Goal: Task Accomplishment & Management: Complete application form

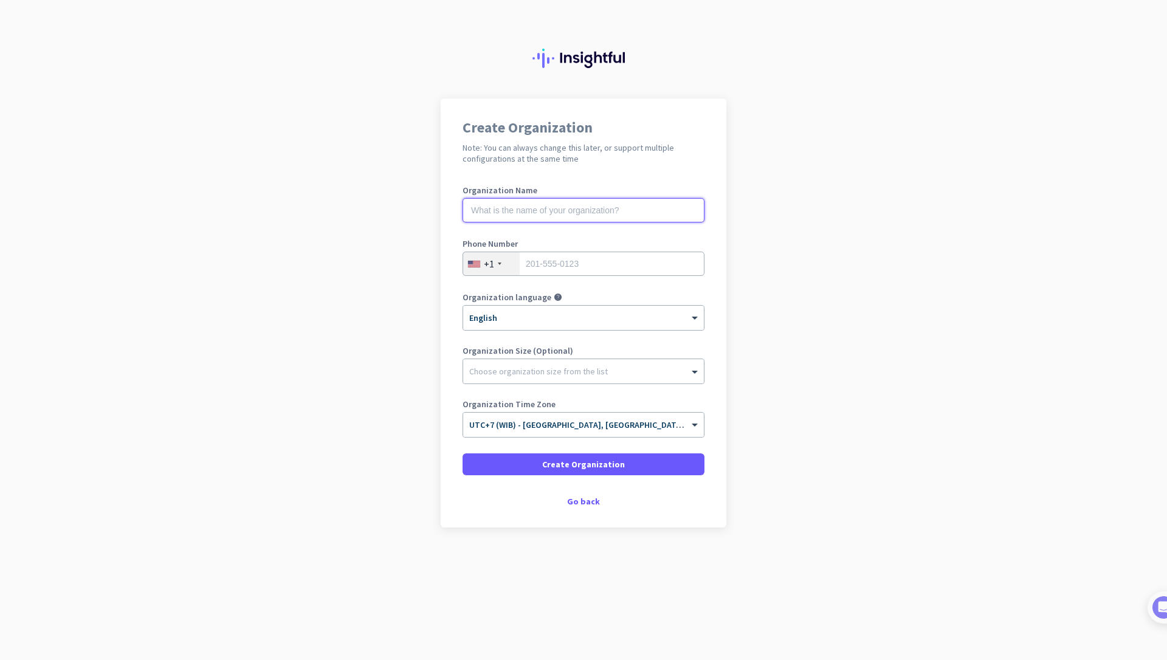
click at [570, 208] on input "text" at bounding box center [583, 210] width 242 height 24
type input "Ajari Technology"
click at [512, 256] on div "+1" at bounding box center [491, 263] width 57 height 23
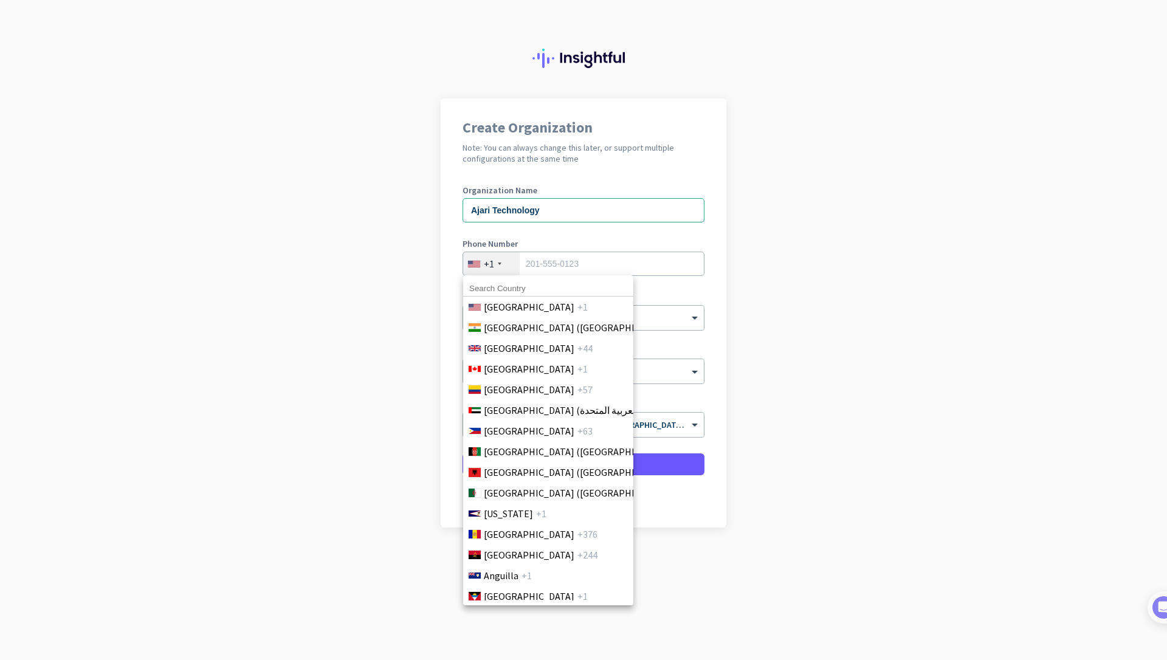
click at [511, 292] on input at bounding box center [548, 289] width 170 height 16
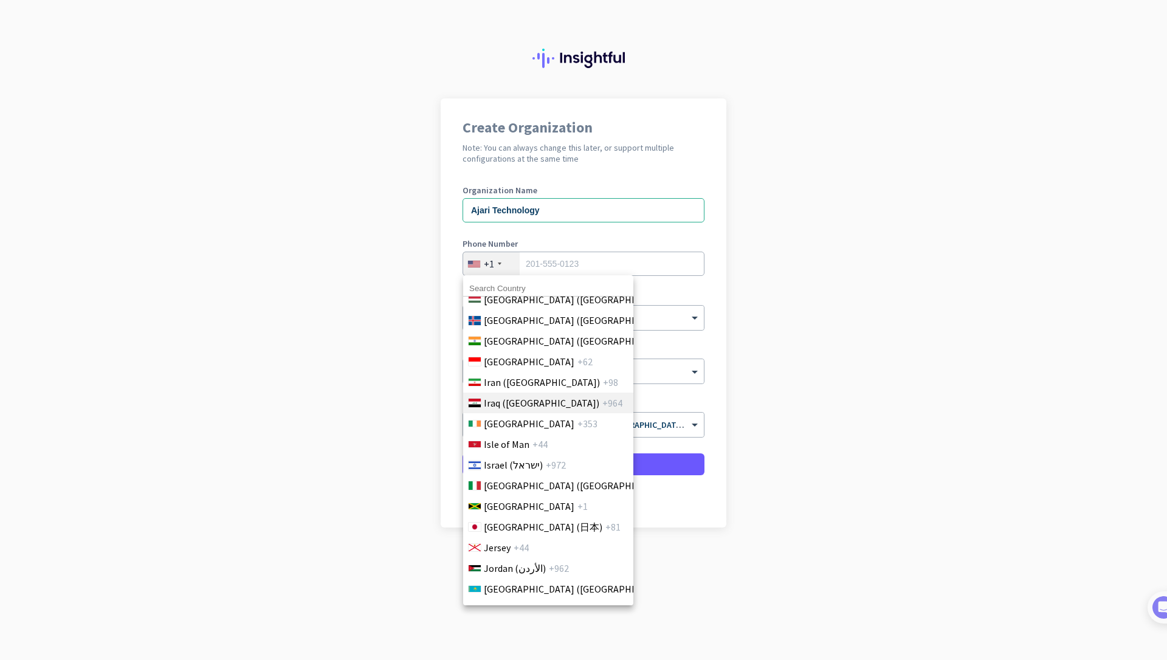
scroll to position [2041, 0]
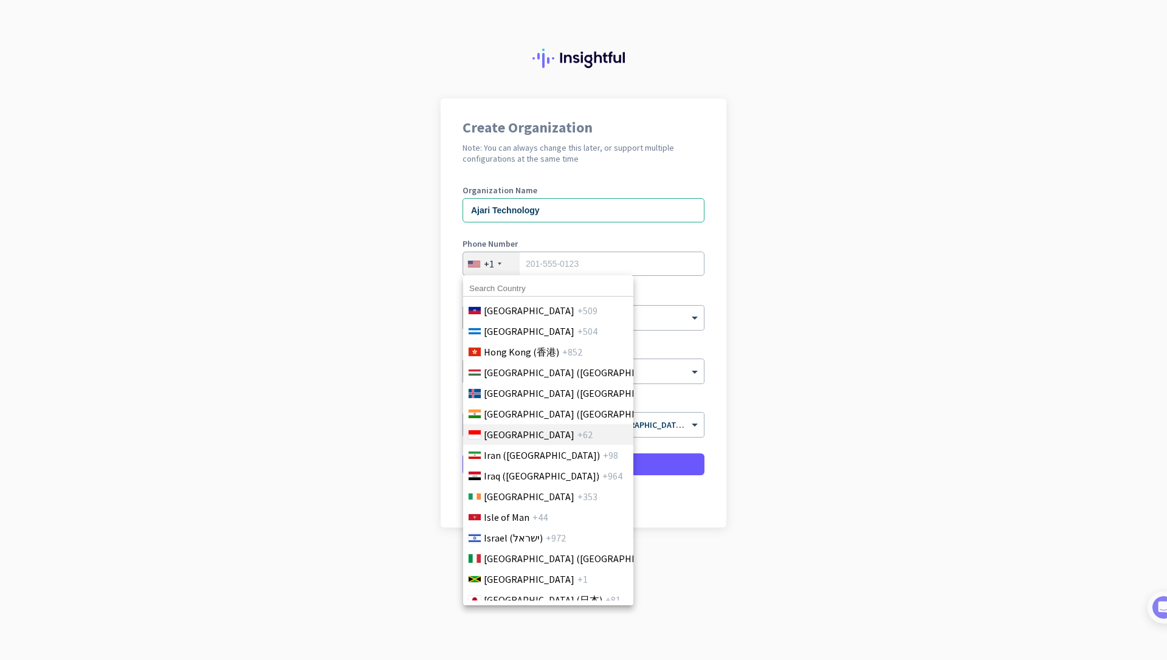
click at [520, 431] on span "[GEOGRAPHIC_DATA]" at bounding box center [529, 434] width 91 height 15
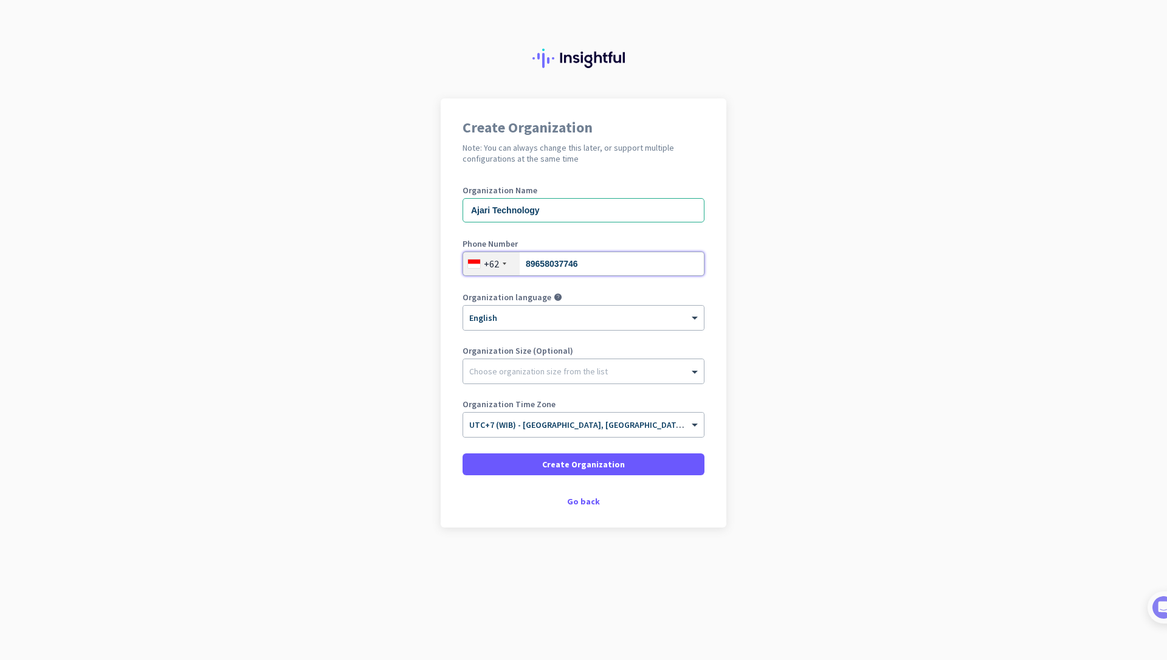
type input "89658037746"
click at [470, 343] on div "Organization Name Ajari Technology Phone Number [PHONE_NUMBER] Organization lan…" at bounding box center [583, 317] width 242 height 262
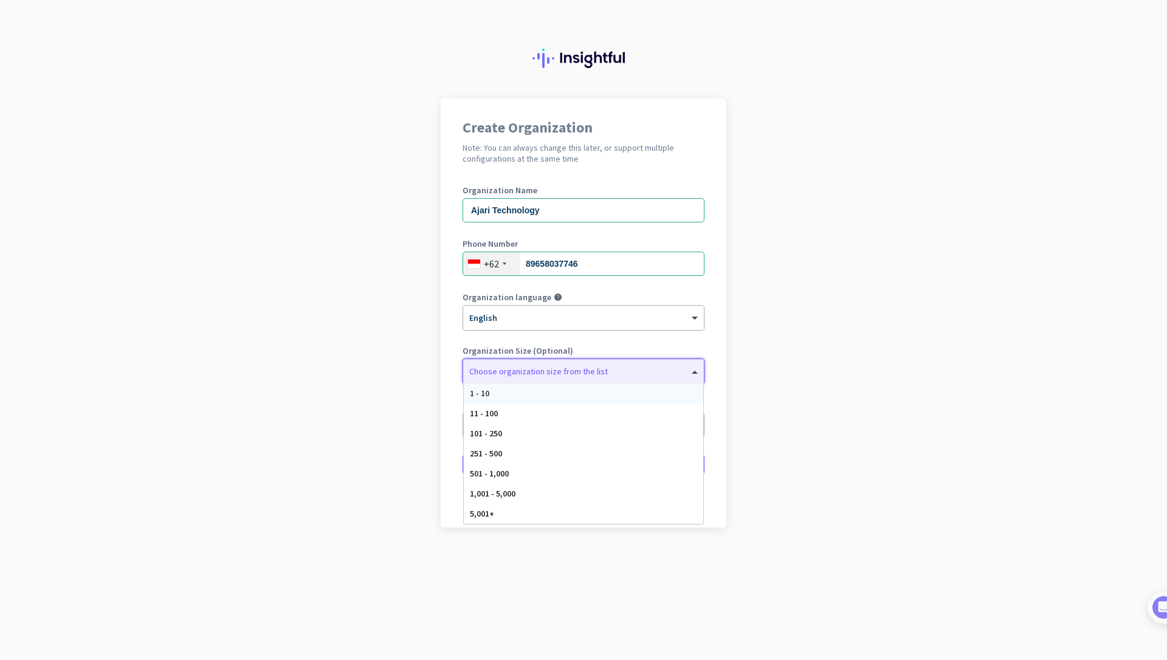
click at [505, 363] on div at bounding box center [583, 368] width 241 height 12
click at [501, 418] on div "11 - 100" at bounding box center [583, 413] width 239 height 20
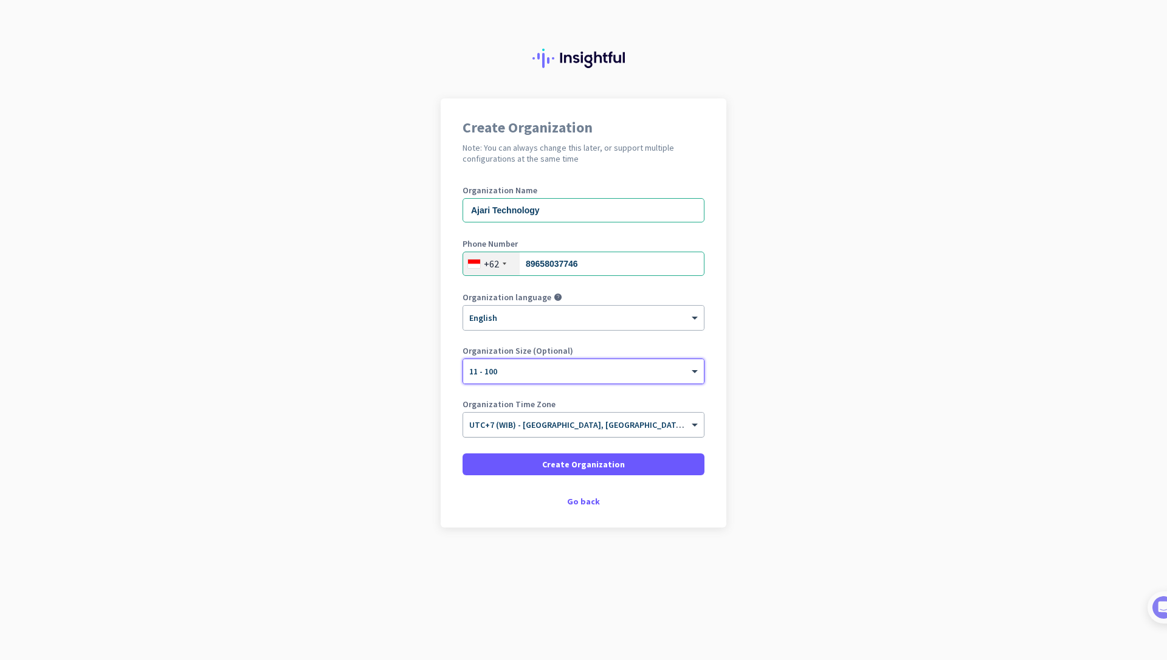
click at [608, 428] on span "UTC+7 (WIB) - [GEOGRAPHIC_DATA], [GEOGRAPHIC_DATA], [GEOGRAPHIC_DATA], [GEOGRAP…" at bounding box center [659, 424] width 380 height 11
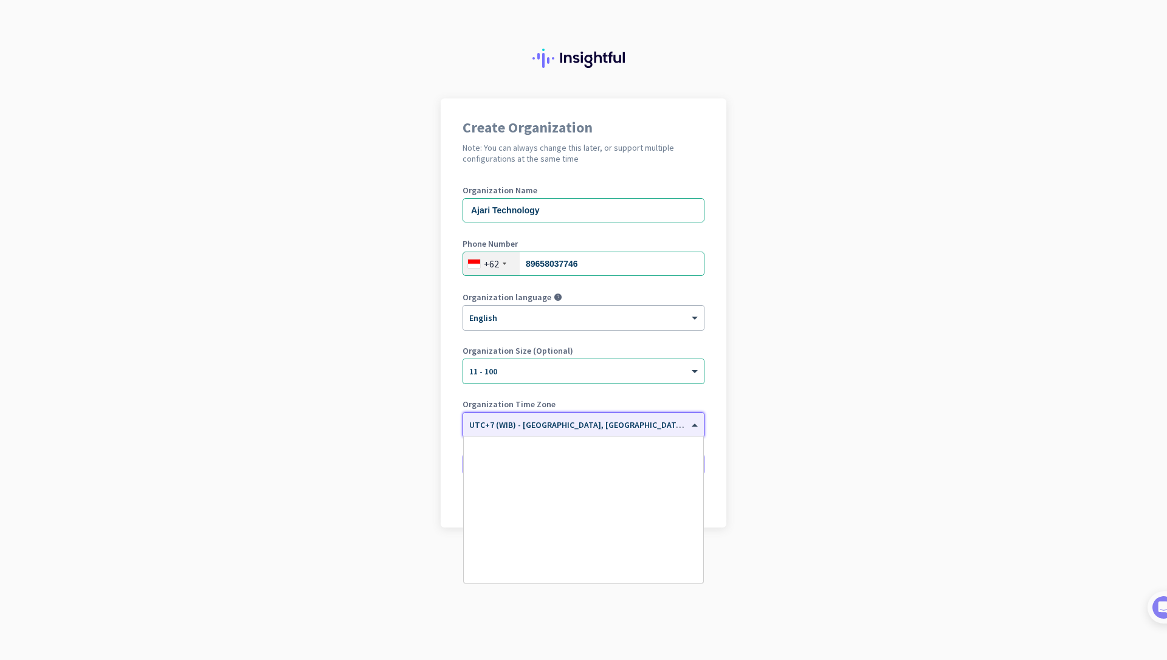
scroll to position [5233, 0]
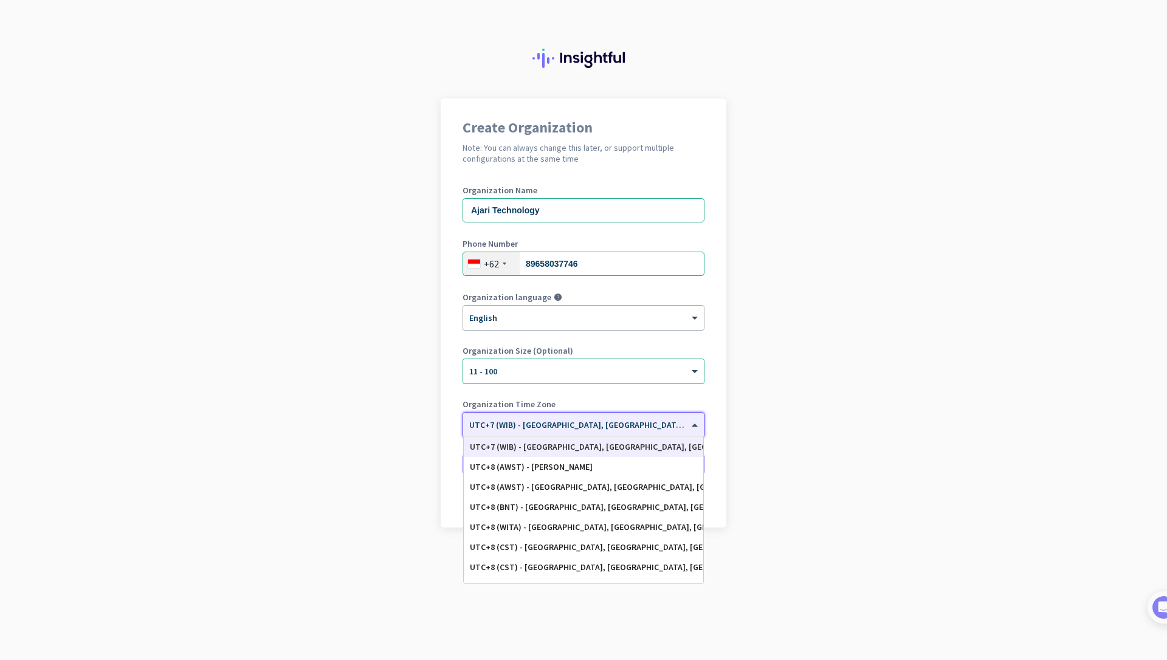
click at [608, 428] on span "UTC+7 (WIB) - [GEOGRAPHIC_DATA], [GEOGRAPHIC_DATA], [GEOGRAPHIC_DATA], [GEOGRAP…" at bounding box center [659, 424] width 380 height 11
click at [756, 392] on app-onboarding-organization "Create Organization Note: You can always change this later, or support multiple…" at bounding box center [583, 343] width 1167 height 490
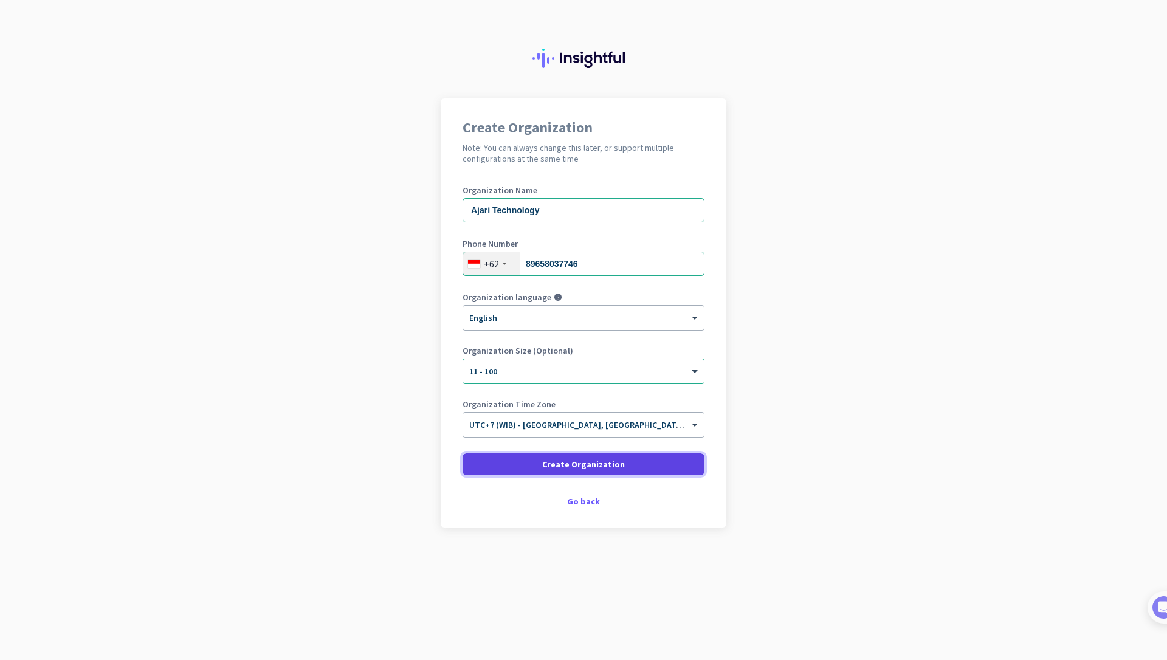
click at [589, 466] on span "Create Organization" at bounding box center [583, 464] width 83 height 12
click at [621, 470] on span at bounding box center [583, 464] width 242 height 29
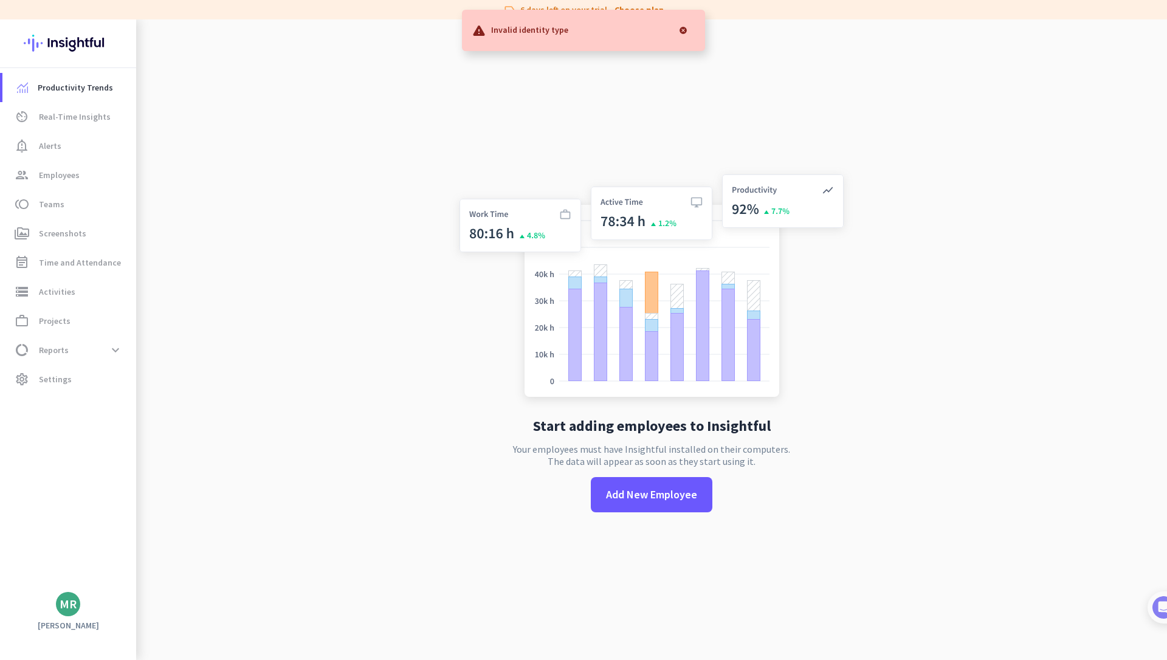
click at [656, 55] on div "Start adding employees to Insightful Your employees must have Insightful instal…" at bounding box center [651, 349] width 402 height 660
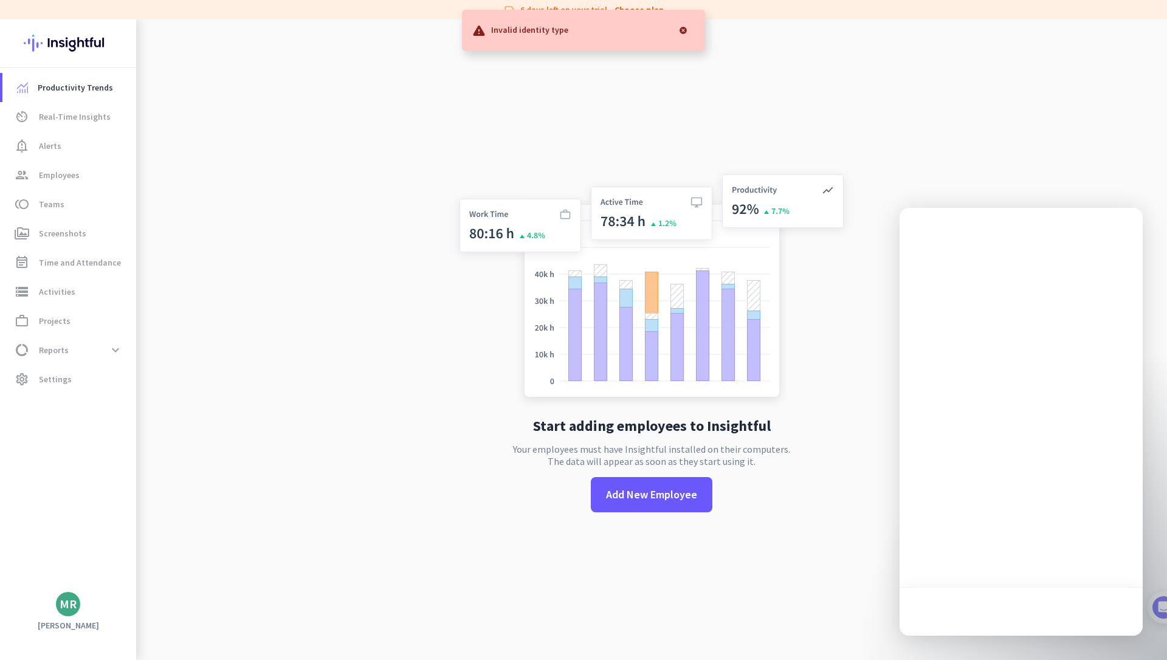
click at [649, 15] on div "Invalid identity type" at bounding box center [583, 30] width 243 height 41
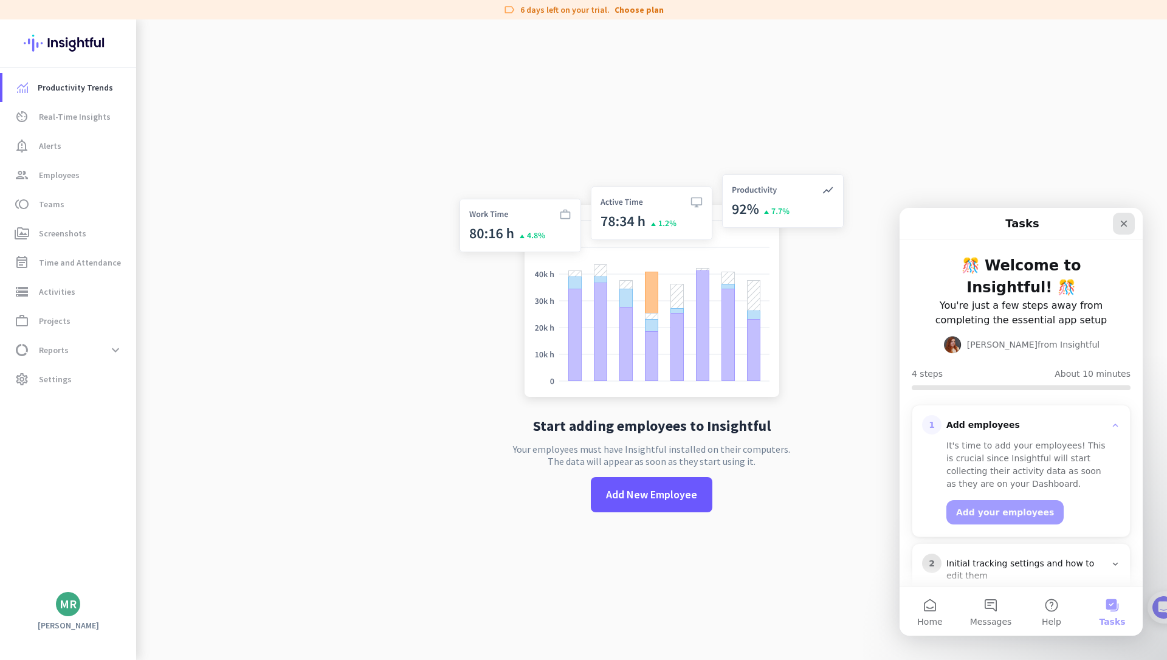
click at [1132, 232] on div "Close" at bounding box center [1123, 224] width 22 height 22
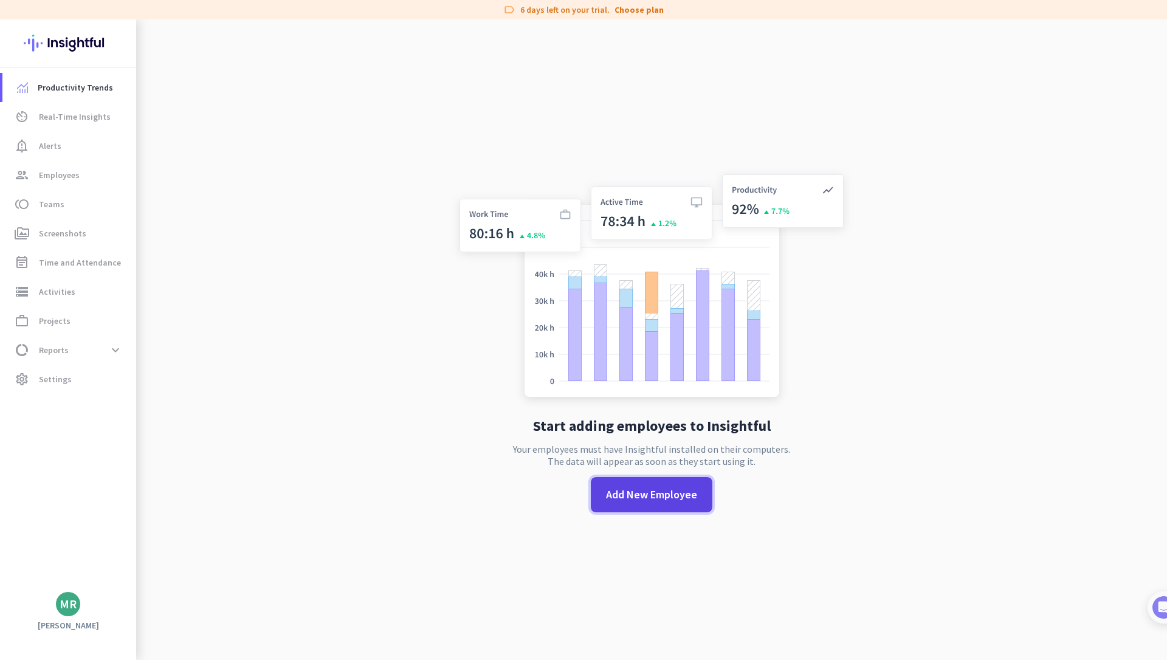
click at [669, 493] on span "Add New Employee" at bounding box center [651, 495] width 91 height 16
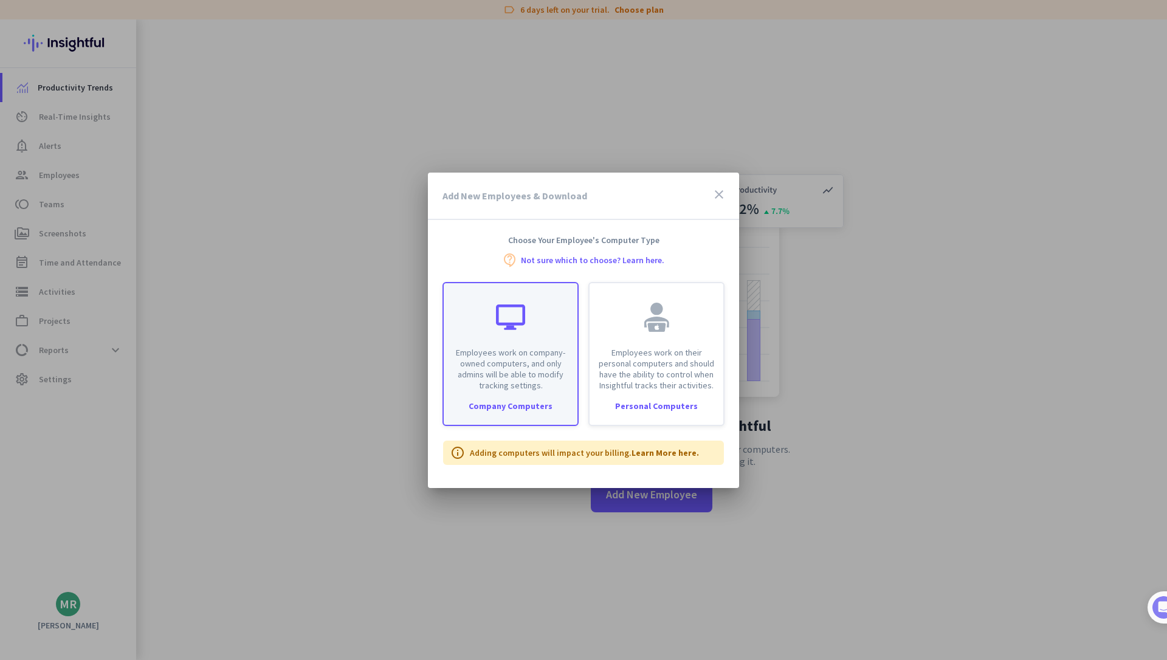
click at [536, 389] on p "Employees work on company-owned computers, and only admins will be able to modi…" at bounding box center [510, 369] width 119 height 44
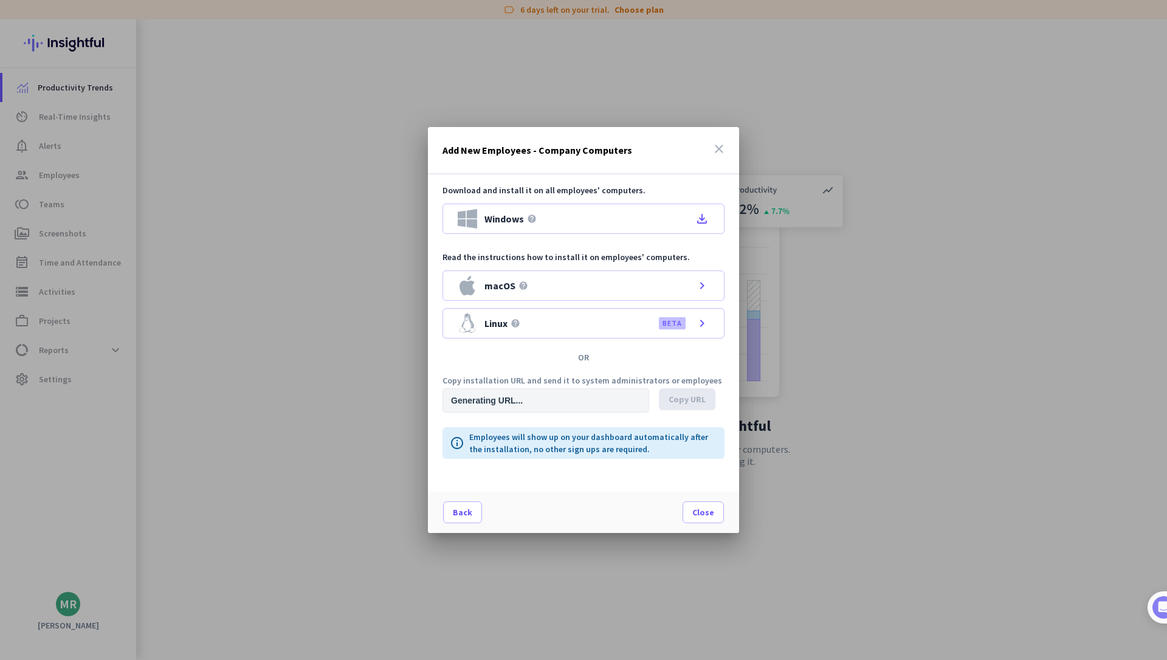
type input "[URL][DOMAIN_NAME]"
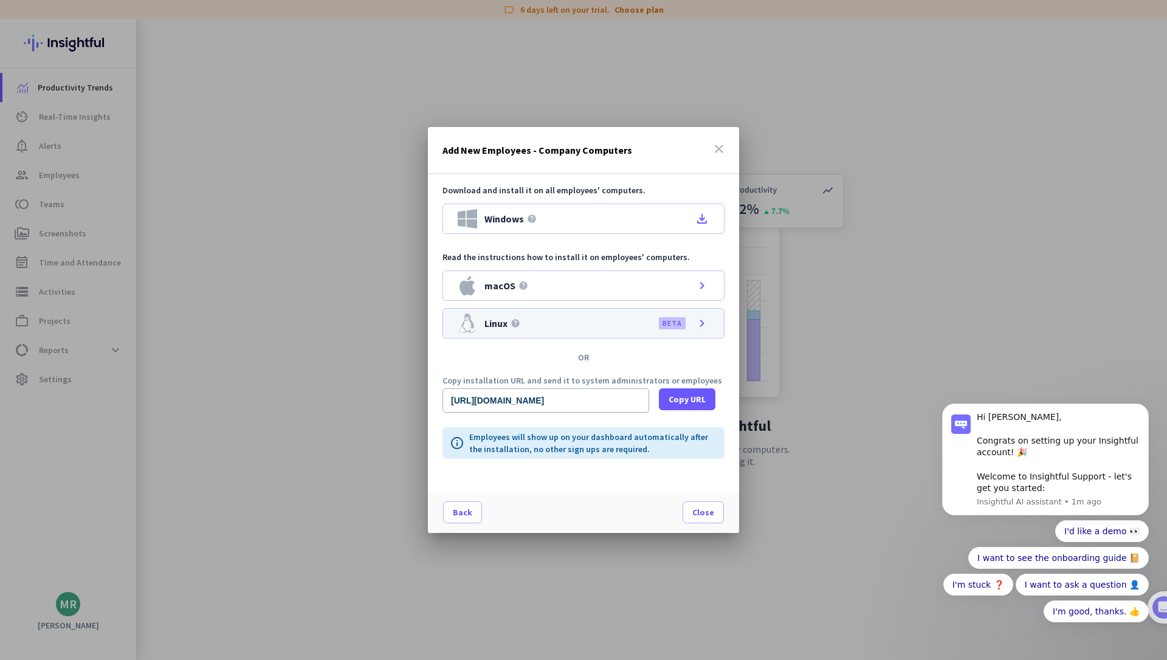
click at [663, 323] on label "BETA" at bounding box center [671, 323] width 19 height 10
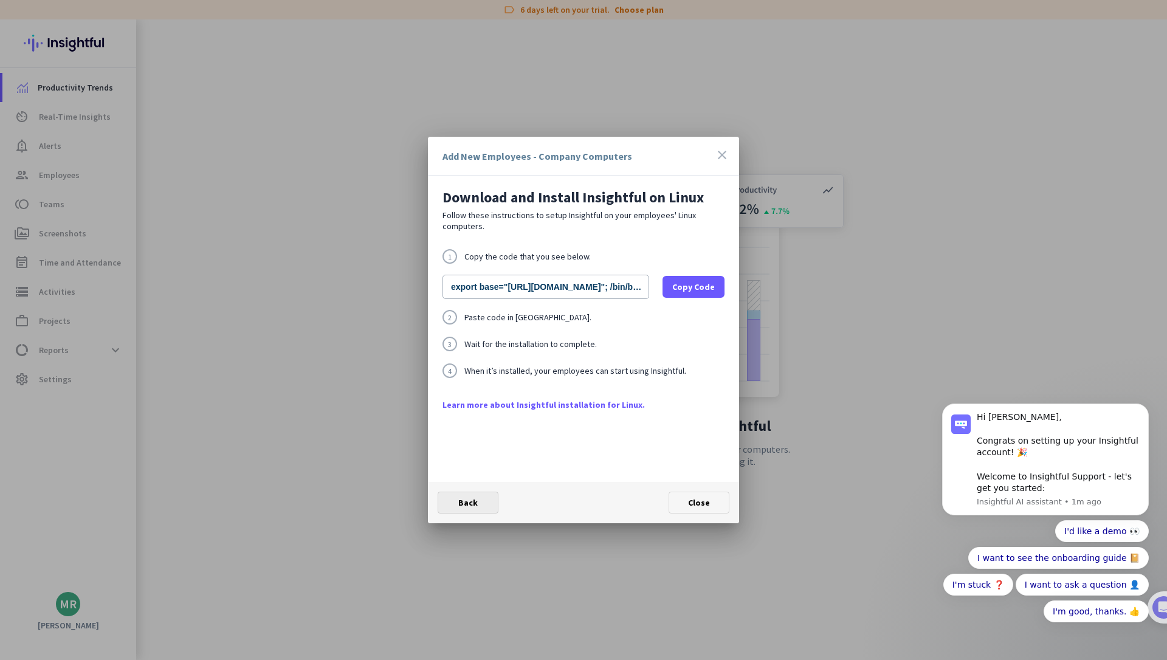
click at [467, 512] on span at bounding box center [468, 502] width 60 height 29
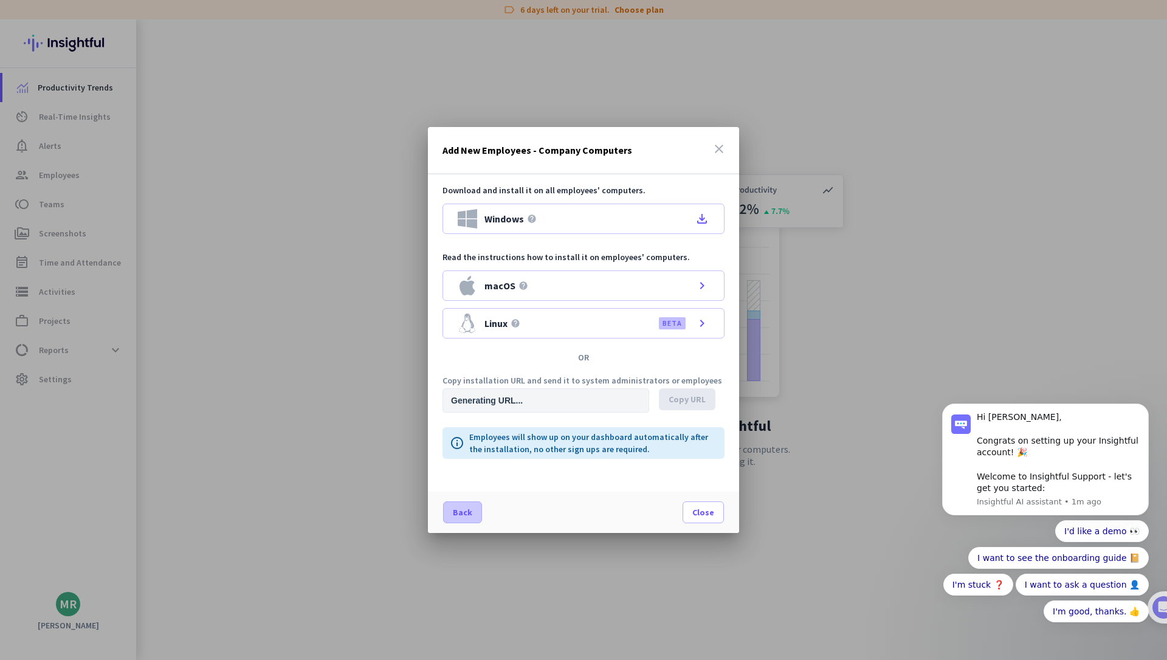
type input "[URL][DOMAIN_NAME]"
click at [676, 289] on div "macOS help chevron_right" at bounding box center [583, 285] width 282 height 30
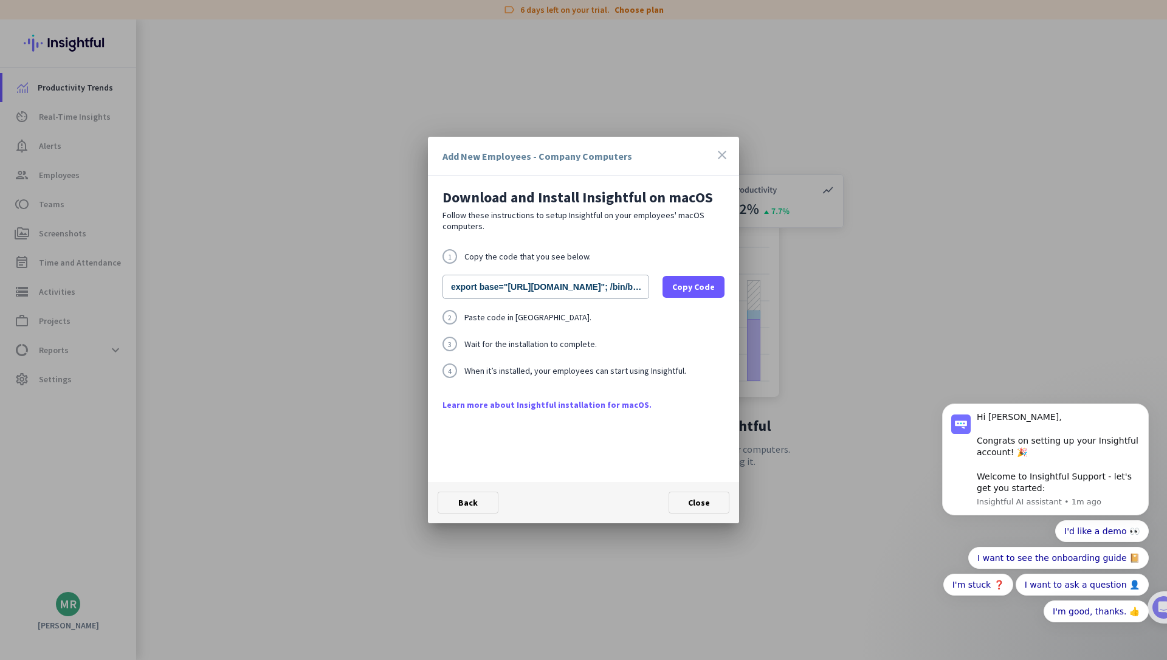
click at [504, 335] on div "1 Copy the code that you see below. export base="[URL][DOMAIN_NAME]"; /bin/bash…" at bounding box center [583, 323] width 282 height 149
drag, startPoint x: 590, startPoint y: 281, endPoint x: 689, endPoint y: 278, distance: 99.1
click at [689, 278] on div "export base="[URL][DOMAIN_NAME]"; /bin/bash -c "organizationId="wemko13tfusudzc…" at bounding box center [583, 287] width 282 height 24
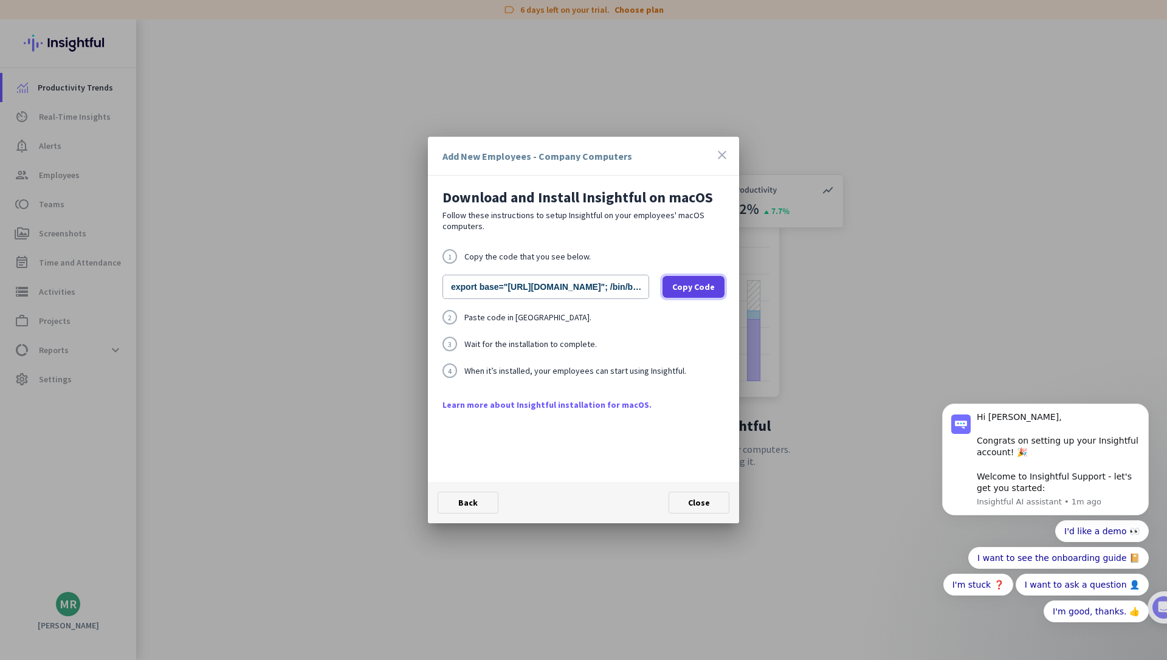
click at [698, 292] on span "Copy Code" at bounding box center [693, 287] width 43 height 12
click at [706, 285] on span "Copy Code" at bounding box center [693, 287] width 43 height 12
click at [457, 492] on span at bounding box center [468, 502] width 60 height 29
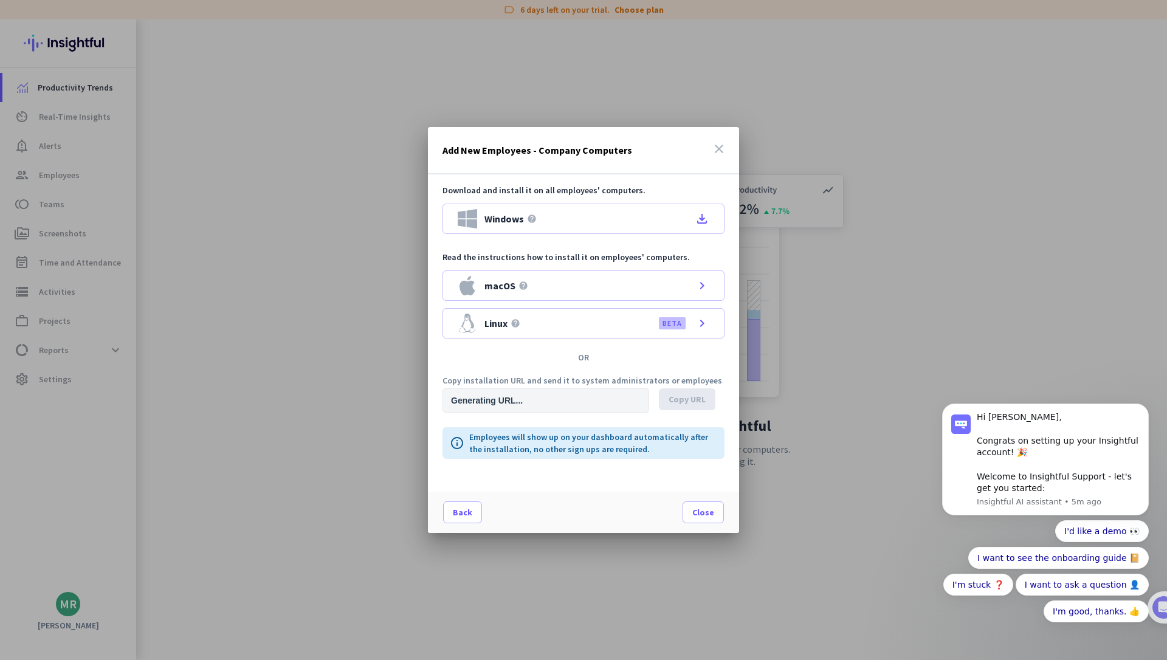
type input "[URL][DOMAIN_NAME]"
click at [622, 323] on div "Linux help BETA chevron_right" at bounding box center [583, 323] width 282 height 30
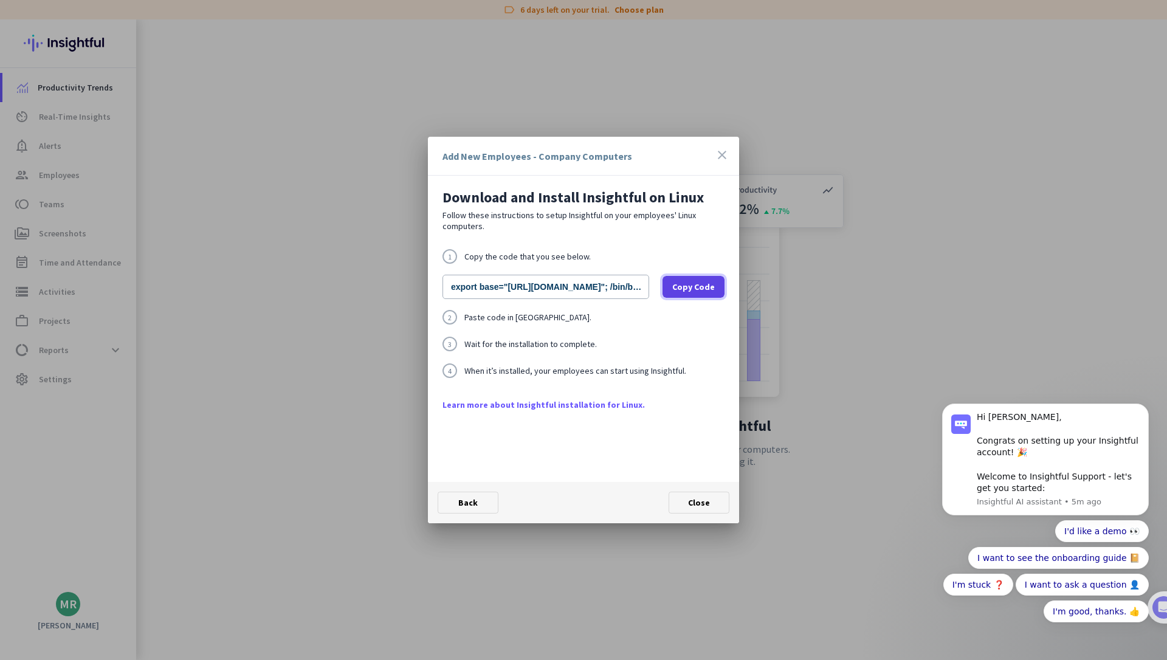
click at [688, 290] on span "Copy Code" at bounding box center [693, 287] width 43 height 12
click at [704, 495] on span at bounding box center [699, 502] width 60 height 29
